Goal: Task Accomplishment & Management: Use online tool/utility

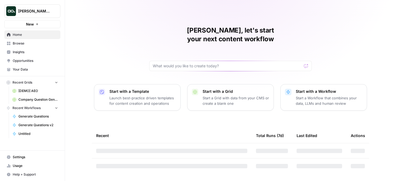
click at [44, 15] on button "[PERSON_NAME] Test" at bounding box center [32, 11] width 56 height 14
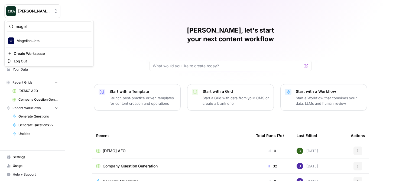
type input "magell"
click at [33, 39] on span "Magellan Jets" at bounding box center [53, 40] width 72 height 5
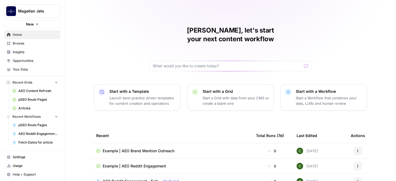
click at [31, 50] on span "Insights" at bounding box center [35, 52] width 45 height 5
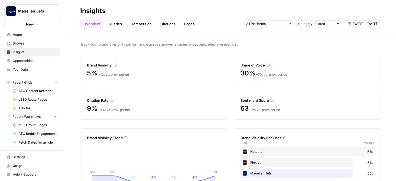
click at [66, 11] on icon "button" at bounding box center [66, 11] width 4 height 4
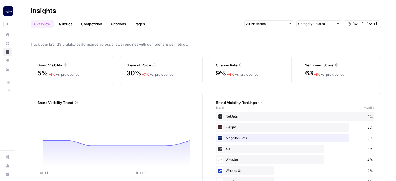
click at [66, 23] on link "Queries" at bounding box center [66, 24] width 20 height 9
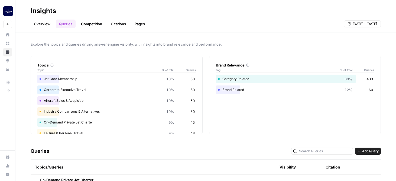
click at [83, 23] on link "Competition" at bounding box center [92, 24] width 28 height 9
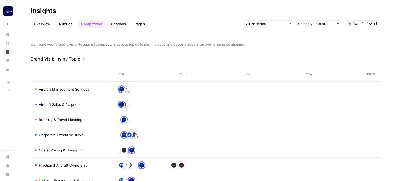
click at [114, 24] on link "Citations" at bounding box center [119, 24] width 22 height 9
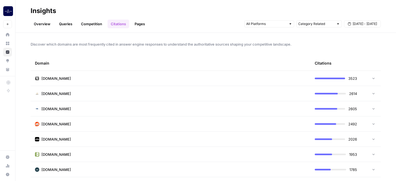
click at [141, 22] on link "Pages" at bounding box center [139, 24] width 17 height 9
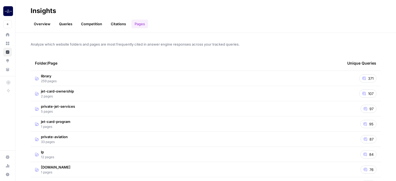
click at [46, 23] on link "Overview" at bounding box center [42, 24] width 23 height 9
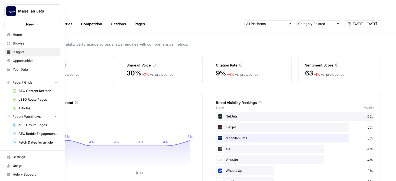
click at [10, 59] on icon at bounding box center [9, 61] width 4 height 4
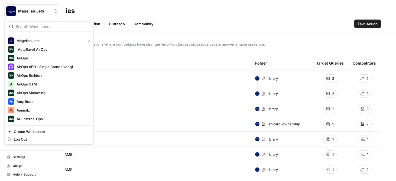
click at [7, 11] on img "Workspace: Magellan Jets" at bounding box center [11, 11] width 10 height 10
type input "glean"
click at [9, 11] on img "Workspace: Magellan Jets" at bounding box center [11, 11] width 10 height 10
type input "y"
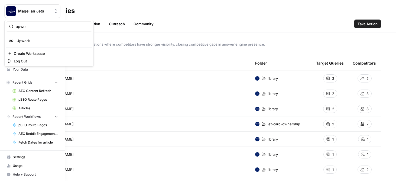
type input "upwor"
click at [20, 42] on span "Upwork" at bounding box center [53, 40] width 72 height 5
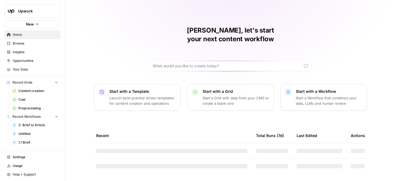
click at [21, 45] on span "Browse" at bounding box center [35, 43] width 45 height 5
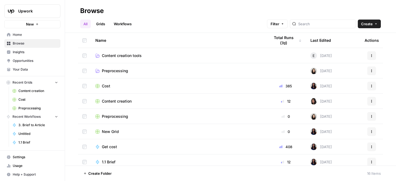
click at [23, 52] on span "Insights" at bounding box center [35, 52] width 45 height 5
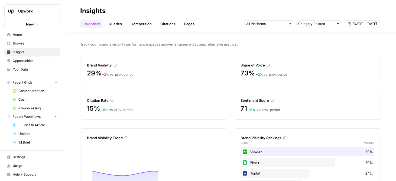
click at [25, 61] on span "Opportunities" at bounding box center [35, 60] width 45 height 5
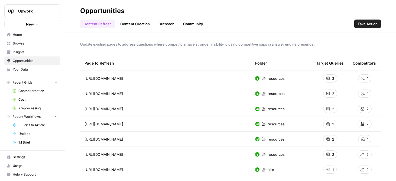
click at [28, 43] on span "Browse" at bounding box center [35, 43] width 45 height 5
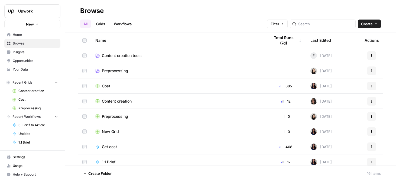
click at [103, 24] on link "Grids" at bounding box center [100, 24] width 15 height 9
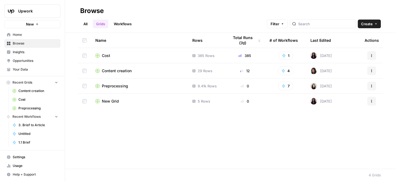
click at [31, 12] on span "Upwork" at bounding box center [34, 10] width 33 height 5
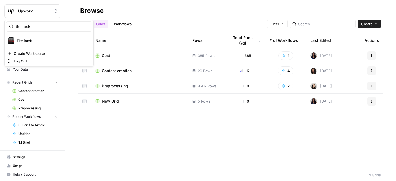
type input "tire rack"
click at [32, 40] on span "Tire Rack" at bounding box center [53, 40] width 72 height 5
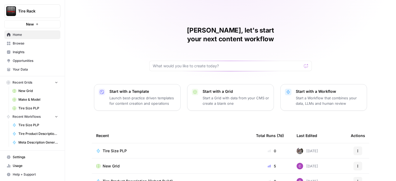
click at [29, 52] on span "Insights" at bounding box center [35, 52] width 45 height 5
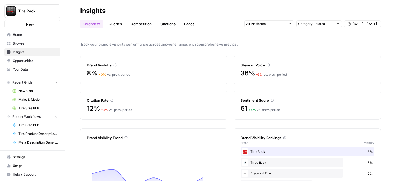
click at [30, 59] on span "Opportunities" at bounding box center [35, 60] width 45 height 5
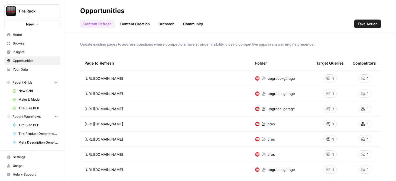
click at [21, 42] on span "Browse" at bounding box center [35, 43] width 45 height 5
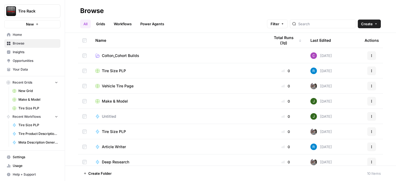
click at [103, 22] on link "Grids" at bounding box center [100, 24] width 15 height 9
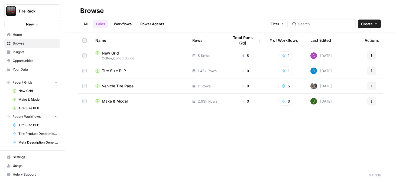
click at [44, 7] on button "Tire Rack" at bounding box center [32, 11] width 56 height 14
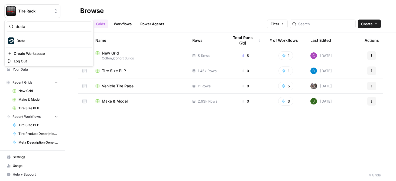
type input "drata"
click at [34, 38] on span "Drata" at bounding box center [53, 40] width 72 height 5
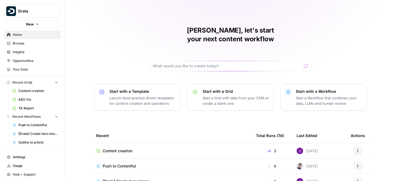
click at [33, 46] on link "Browse" at bounding box center [32, 43] width 56 height 9
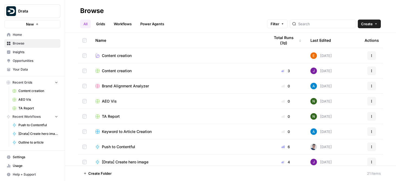
click at [33, 53] on span "Insights" at bounding box center [35, 52] width 45 height 5
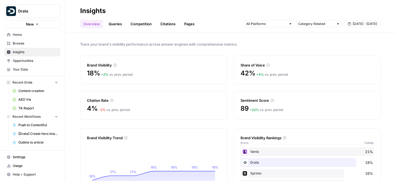
click at [28, 13] on span "Drata" at bounding box center [34, 10] width 33 height 5
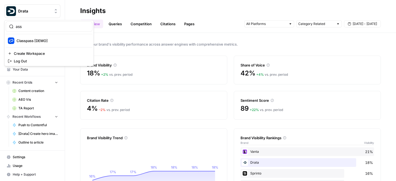
type input "ass"
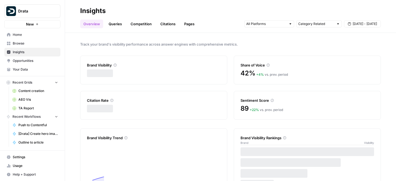
click at [35, 11] on span "Drata" at bounding box center [34, 10] width 33 height 5
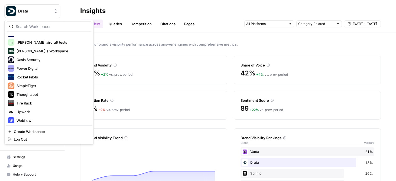
scroll to position [202, 0]
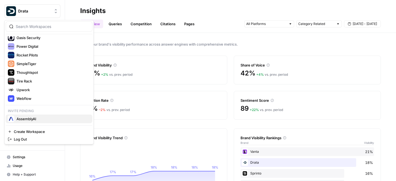
click at [37, 118] on span "AssemblyAI" at bounding box center [53, 118] width 72 height 5
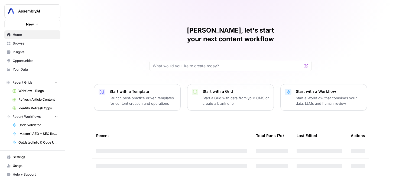
click at [31, 46] on span "Browse" at bounding box center [35, 43] width 45 height 5
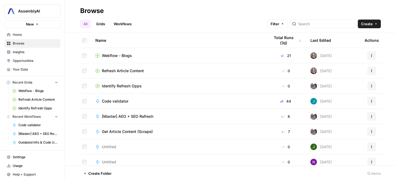
click at [30, 55] on link "Insights" at bounding box center [32, 52] width 56 height 9
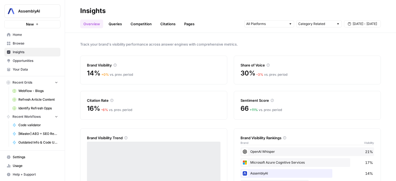
click at [32, 62] on span "Opportunities" at bounding box center [35, 60] width 45 height 5
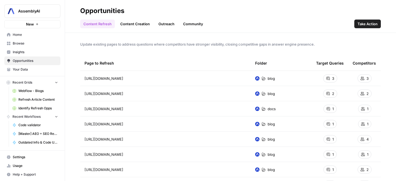
click at [31, 42] on span "Browse" at bounding box center [35, 43] width 45 height 5
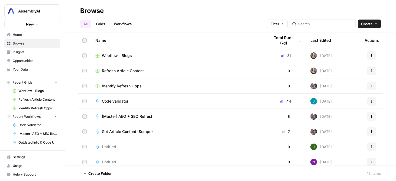
click at [101, 23] on link "Grids" at bounding box center [100, 24] width 15 height 9
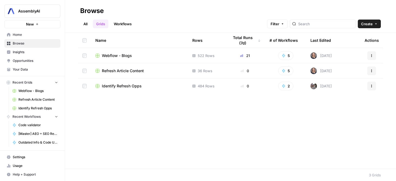
click at [25, 168] on span "Usage" at bounding box center [35, 165] width 45 height 5
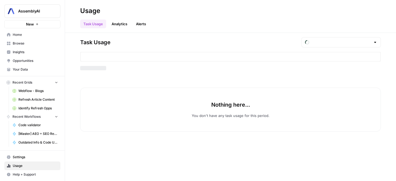
type input "September Tasks"
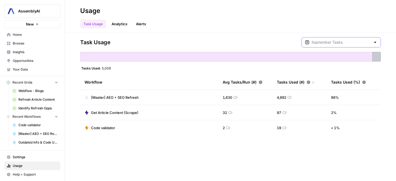
click at [347, 42] on input "text" at bounding box center [341, 42] width 59 height 5
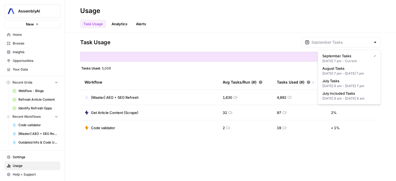
type input "September Tasks"
click at [297, 28] on div "Task Usage Analytics Alerts" at bounding box center [230, 21] width 301 height 13
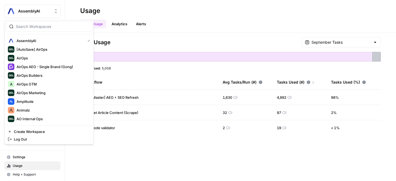
click at [31, 11] on span "AssemblyAI" at bounding box center [34, 10] width 33 height 5
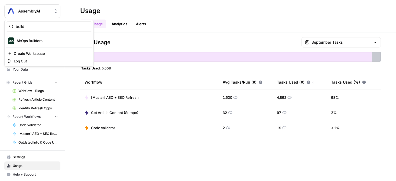
type input "build"
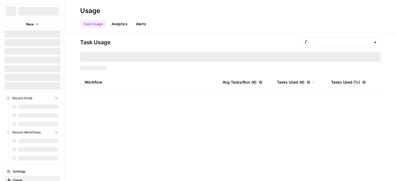
type input "September Tasks"
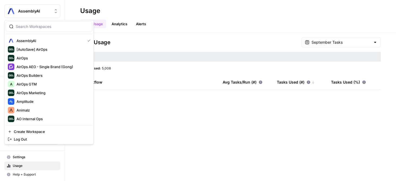
click at [31, 10] on span "AssemblyAI" at bounding box center [34, 10] width 33 height 5
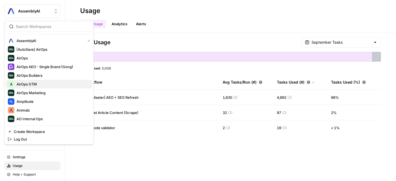
scroll to position [211, 0]
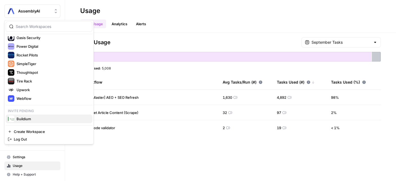
click at [33, 117] on span "Buildium" at bounding box center [53, 118] width 72 height 5
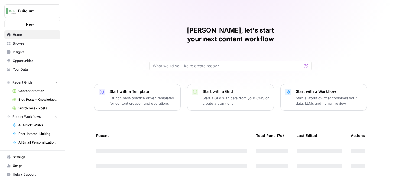
click at [33, 53] on span "Insights" at bounding box center [35, 52] width 45 height 5
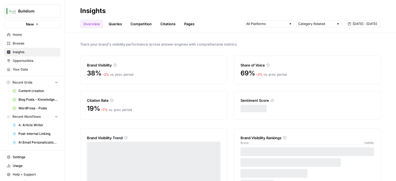
click at [31, 41] on span "Browse" at bounding box center [35, 43] width 45 height 5
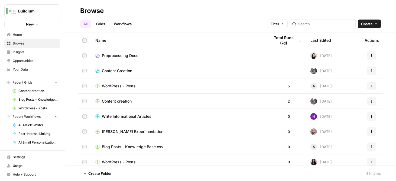
click at [31, 35] on span "Home" at bounding box center [35, 34] width 45 height 5
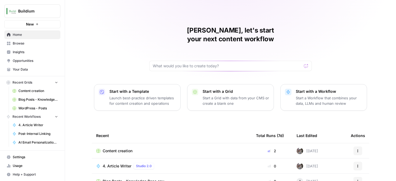
click at [32, 42] on span "Browse" at bounding box center [35, 43] width 45 height 5
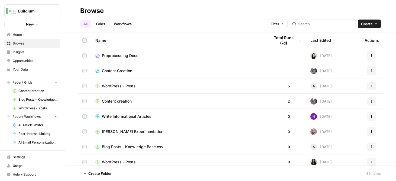
click at [100, 22] on link "Grids" at bounding box center [100, 24] width 15 height 9
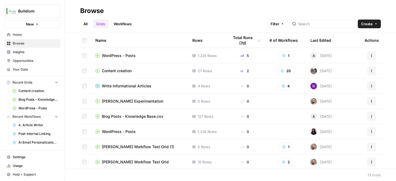
click at [47, 11] on span "Buildium" at bounding box center [34, 10] width 33 height 5
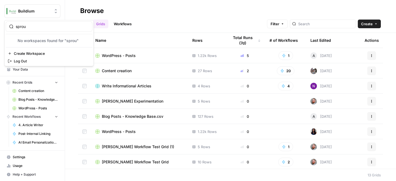
type input "sprou"
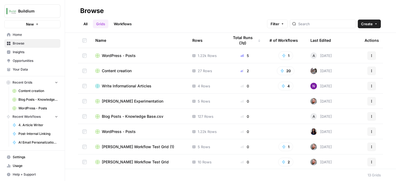
click at [34, 8] on span "Buildium" at bounding box center [34, 10] width 33 height 5
type input "sprou"
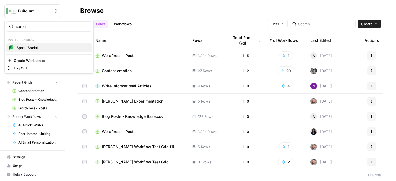
click at [34, 44] on button "SproutSocial" at bounding box center [49, 47] width 87 height 9
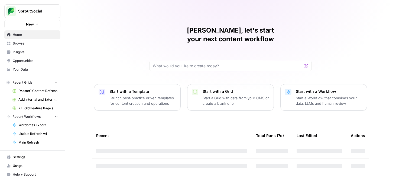
click at [31, 53] on span "Insights" at bounding box center [35, 52] width 45 height 5
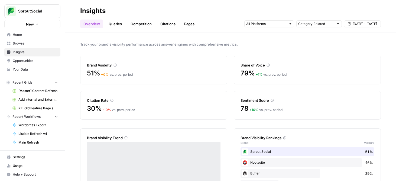
click at [28, 43] on span "Browse" at bounding box center [35, 43] width 45 height 5
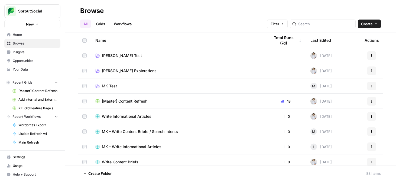
click at [100, 24] on link "Grids" at bounding box center [100, 24] width 15 height 9
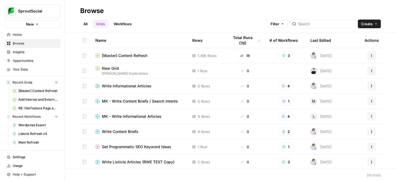
click at [48, 12] on span "SproutSocial" at bounding box center [34, 10] width 33 height 5
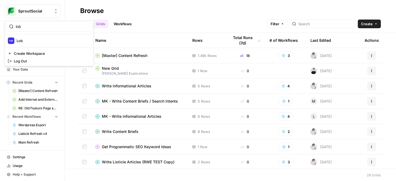
type input "lob"
click at [38, 41] on span "Lob" at bounding box center [53, 40] width 72 height 5
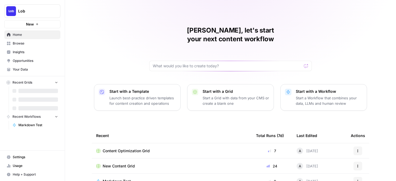
click at [34, 43] on span "Browse" at bounding box center [35, 43] width 45 height 5
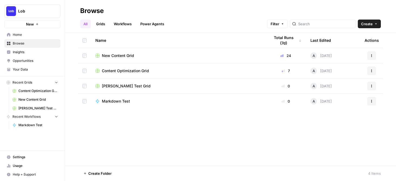
click at [43, 53] on span "Insights" at bounding box center [35, 52] width 45 height 5
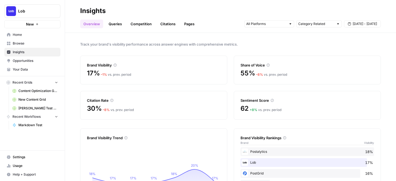
click at [44, 8] on button "Lob" at bounding box center [32, 11] width 56 height 14
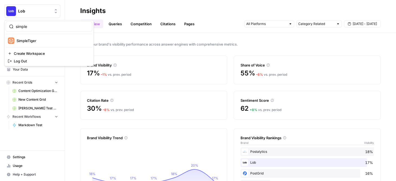
type input "simple"
click at [42, 42] on span "SimpleTiger" at bounding box center [53, 40] width 72 height 5
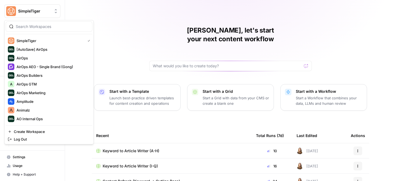
click at [48, 12] on span "SimpleTiger" at bounding box center [34, 10] width 33 height 5
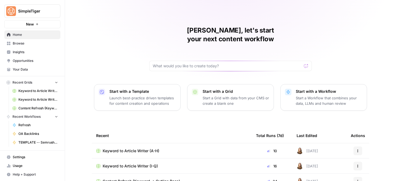
click at [89, 7] on div "[PERSON_NAME], let's start your next content workflow Start with a Template Lau…" at bounding box center [230, 129] width 331 height 258
click at [19, 54] on span "Insights" at bounding box center [35, 52] width 45 height 5
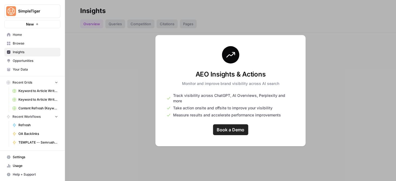
click at [42, 11] on span "SimpleTiger" at bounding box center [34, 10] width 33 height 5
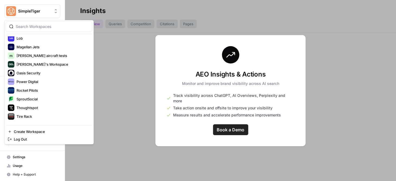
scroll to position [208, 0]
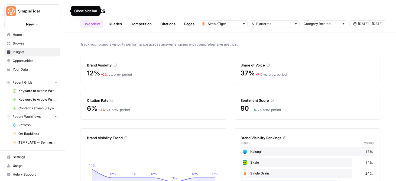
click at [64, 11] on icon "button" at bounding box center [66, 11] width 4 height 4
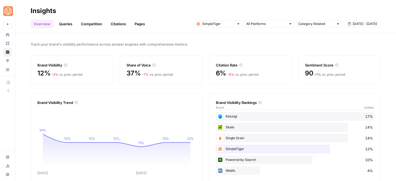
click at [67, 22] on link "Queries" at bounding box center [66, 24] width 20 height 9
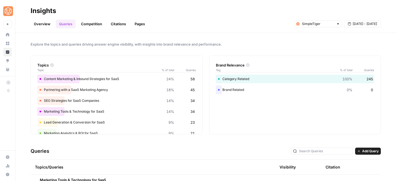
click at [89, 23] on link "Competition" at bounding box center [92, 24] width 28 height 9
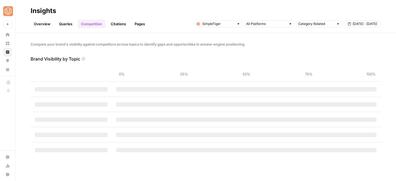
click at [123, 23] on link "Citations" at bounding box center [119, 24] width 22 height 9
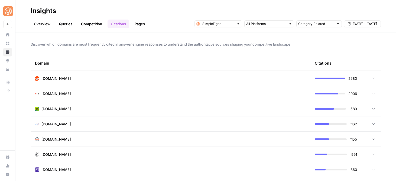
click at [141, 24] on link "Pages" at bounding box center [139, 24] width 17 height 9
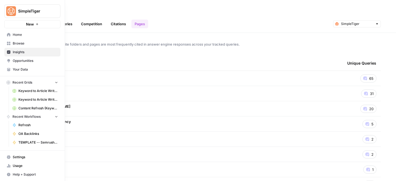
click at [12, 60] on link "Opportunities" at bounding box center [32, 60] width 56 height 9
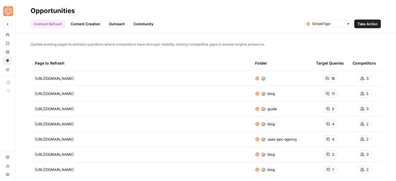
click at [364, 24] on span "Take Action" at bounding box center [368, 23] width 20 height 5
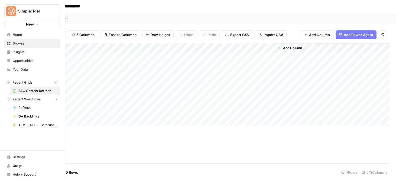
click at [19, 60] on span "Opportunities" at bounding box center [35, 60] width 45 height 5
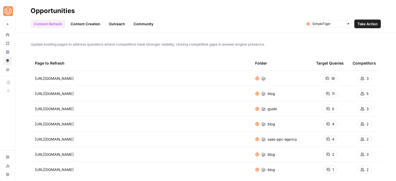
click at [119, 23] on link "Outreach" at bounding box center [117, 24] width 22 height 9
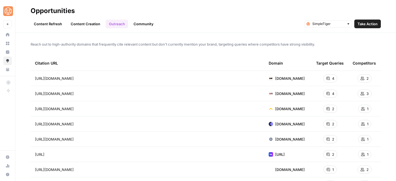
click at [358, 25] on span "Take Action" at bounding box center [368, 23] width 20 height 5
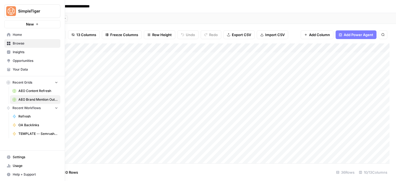
click at [13, 60] on span "Opportunities" at bounding box center [35, 60] width 45 height 5
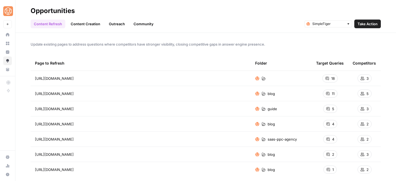
click at [147, 26] on link "Community" at bounding box center [143, 24] width 27 height 9
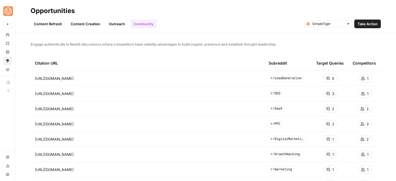
click at [361, 26] on span "Take Action" at bounding box center [368, 23] width 20 height 5
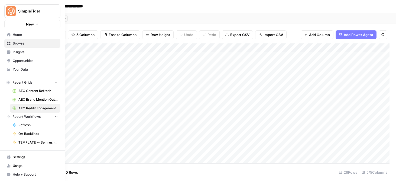
click at [11, 60] on link "Opportunities" at bounding box center [32, 60] width 56 height 9
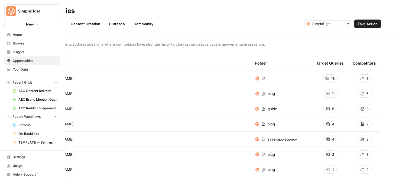
click at [11, 44] on link "Browse" at bounding box center [32, 43] width 56 height 9
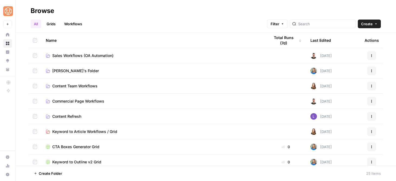
click at [54, 24] on link "Grids" at bounding box center [50, 24] width 15 height 9
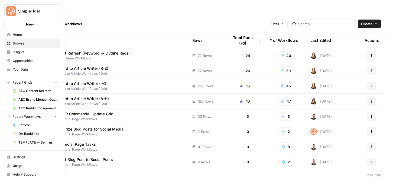
click at [9, 52] on icon at bounding box center [9, 52] width 4 height 4
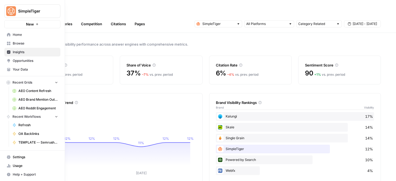
click at [9, 60] on icon at bounding box center [8, 60] width 3 height 2
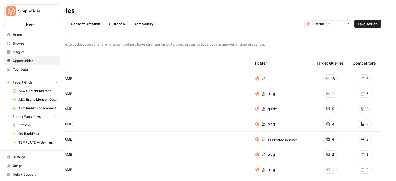
click at [6, 44] on link "Browse" at bounding box center [32, 43] width 56 height 9
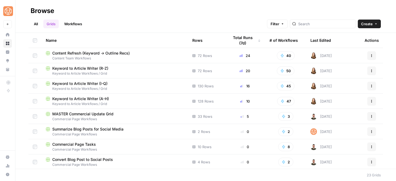
click at [78, 22] on link "Workflows" at bounding box center [73, 24] width 24 height 9
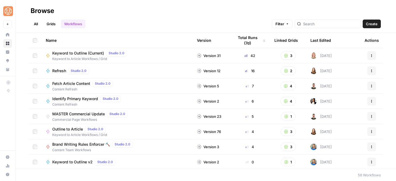
click at [53, 25] on link "Grids" at bounding box center [50, 24] width 15 height 9
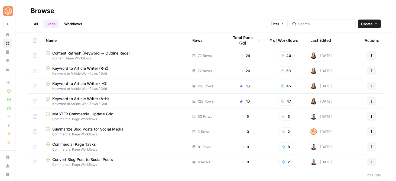
click at [327, 41] on div "Last Edited" at bounding box center [320, 40] width 21 height 15
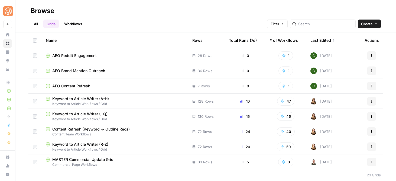
click at [84, 85] on span "AEO Content Refresh" at bounding box center [71, 85] width 38 height 5
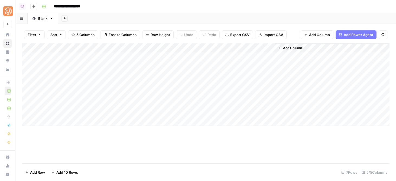
drag, startPoint x: 56, startPoint y: 112, endPoint x: 102, endPoint y: 66, distance: 65.5
click at [102, 66] on div "Add Column" at bounding box center [206, 84] width 368 height 82
click at [53, 122] on div "Add Column" at bounding box center [206, 84] width 368 height 82
type textarea "**********"
click at [192, 143] on div "Add Column" at bounding box center [206, 103] width 368 height 120
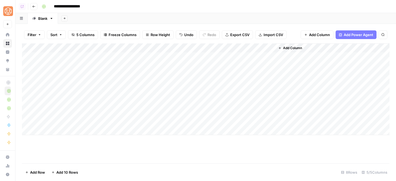
click at [67, 168] on button "Add 10 Rows" at bounding box center [64, 172] width 33 height 9
click at [62, 79] on div "Add Column" at bounding box center [206, 103] width 368 height 120
type textarea "**********"
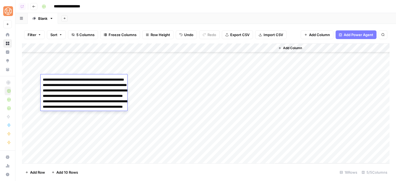
click at [79, 154] on div "Add Column" at bounding box center [206, 103] width 368 height 120
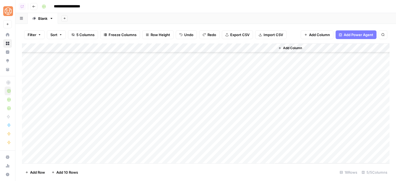
scroll to position [50, 0]
click at [29, 72] on div "Add Column" at bounding box center [206, 103] width 368 height 120
click at [29, 82] on div "Add Column" at bounding box center [206, 103] width 368 height 120
click at [28, 91] on div "Add Column" at bounding box center [206, 103] width 368 height 120
click at [28, 101] on div "Add Column" at bounding box center [206, 103] width 368 height 120
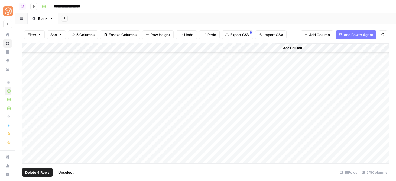
click at [28, 110] on div "Add Column" at bounding box center [206, 103] width 368 height 120
click at [28, 120] on div "Add Column" at bounding box center [206, 103] width 368 height 120
click at [28, 128] on div "Add Column" at bounding box center [206, 103] width 368 height 120
click at [29, 137] on div "Add Column" at bounding box center [206, 103] width 368 height 120
click at [28, 145] on div "Add Column" at bounding box center [206, 103] width 368 height 120
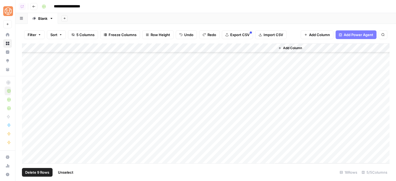
scroll to position [64, 0]
click at [29, 140] on div "Add Column" at bounding box center [206, 103] width 368 height 120
click at [28, 150] on div "Add Column" at bounding box center [206, 103] width 368 height 120
click at [34, 173] on span "Delete 11 Rows" at bounding box center [37, 171] width 25 height 5
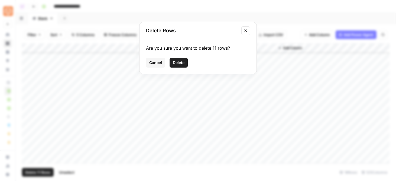
click at [185, 62] on button "Delete" at bounding box center [179, 63] width 18 height 10
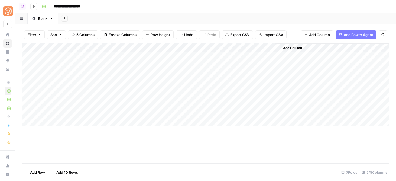
scroll to position [0, 0]
click at [35, 7] on icon "button" at bounding box center [33, 6] width 3 height 3
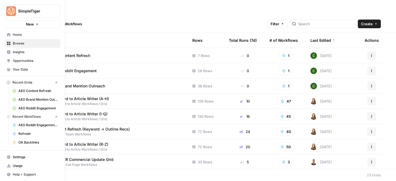
click at [6, 12] on img "Workspace: SimpleTiger" at bounding box center [11, 11] width 10 height 10
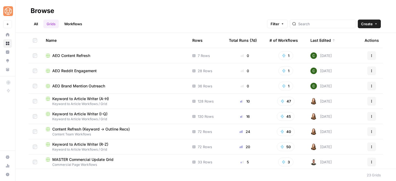
click at [99, 8] on h2 "Browse" at bounding box center [206, 11] width 350 height 9
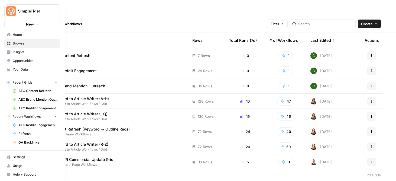
click at [21, 51] on span "Insights" at bounding box center [35, 52] width 45 height 5
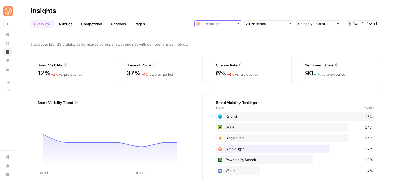
click at [218, 26] on input "text" at bounding box center [218, 23] width 32 height 5
click at [219, 44] on span "Invoca" at bounding box center [220, 43] width 30 height 5
type input "Invoca"
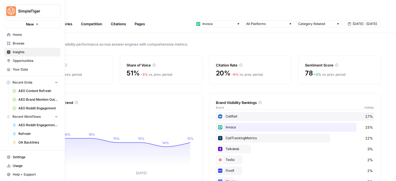
click at [8, 62] on icon at bounding box center [8, 62] width 1 height 1
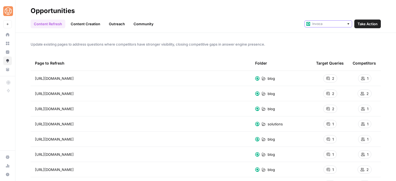
click at [328, 26] on input "text" at bounding box center [328, 23] width 32 height 5
type input "Invoca"
click at [269, 28] on div "Content Refresh Content Creation Outreach Community Invoca Take Action" at bounding box center [206, 21] width 350 height 13
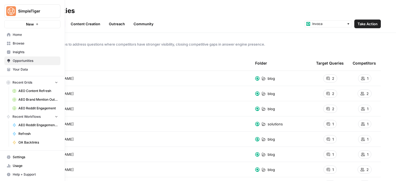
click at [7, 52] on icon at bounding box center [9, 52] width 4 height 4
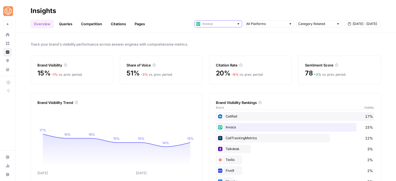
click at [208, 27] on div at bounding box center [219, 23] width 48 height 7
type input "Invoca"
click at [180, 31] on header "Insights Overview Queries Competition Citations Pages Invoca Category Related […" at bounding box center [205, 16] width 381 height 33
